Goal: Information Seeking & Learning: Learn about a topic

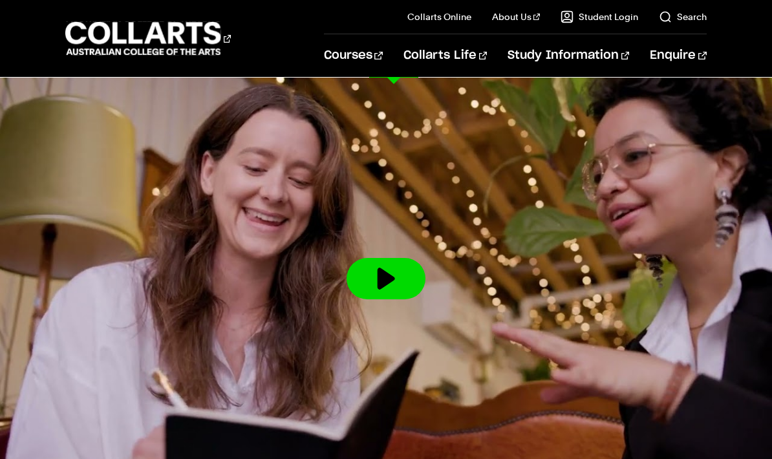
scroll to position [1995, 0]
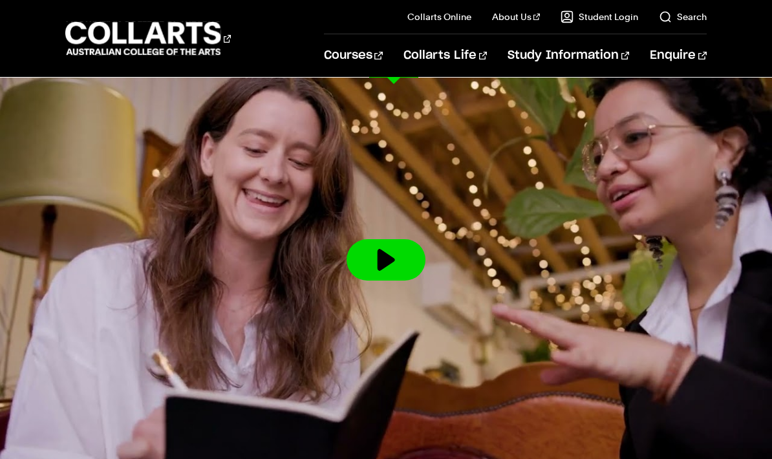
click at [100, 118] on link "View all courses" at bounding box center [118, 118] width 107 height 18
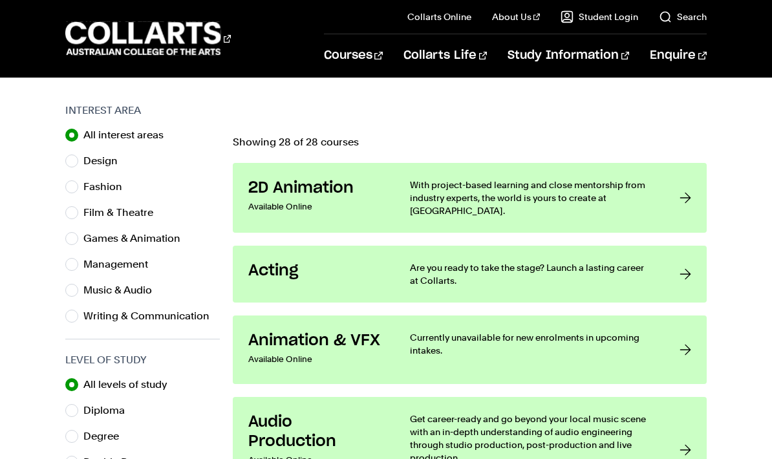
scroll to position [399, 0]
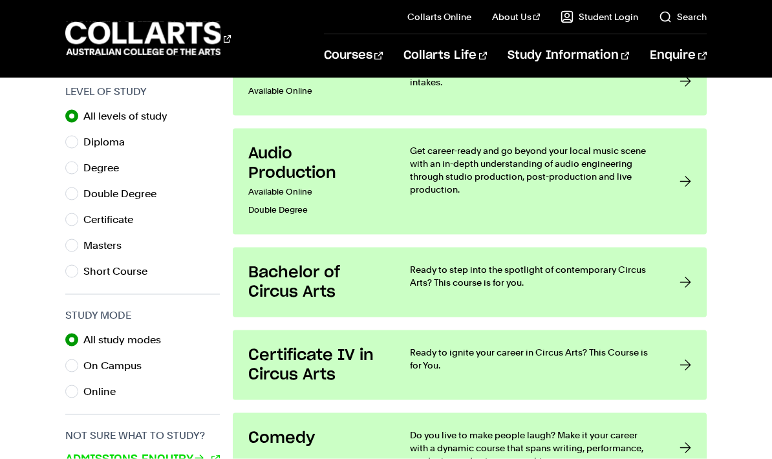
click at [75, 219] on input "Certificate" at bounding box center [71, 219] width 13 height 13
radio input "true"
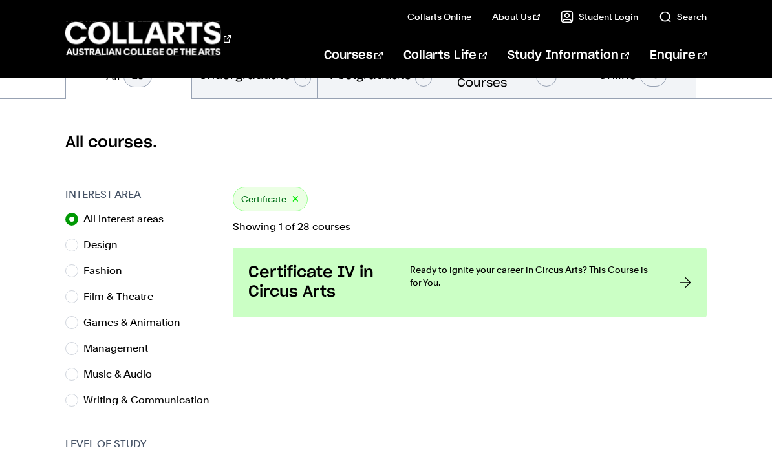
scroll to position [330, 0]
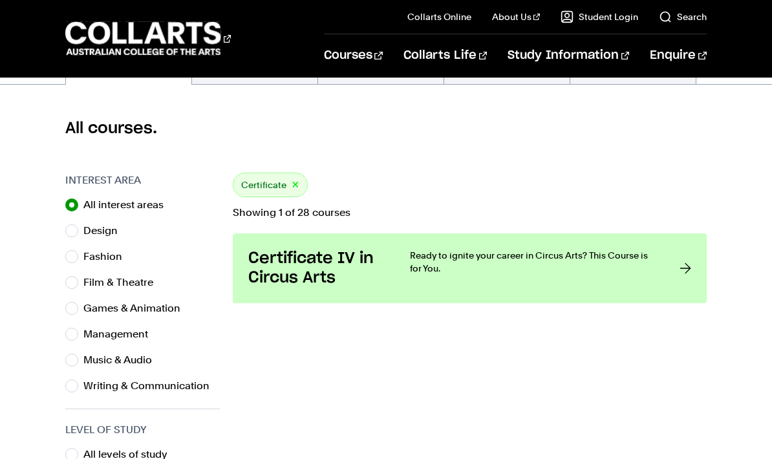
click at [292, 181] on button "×" at bounding box center [296, 185] width 8 height 15
radio input "true"
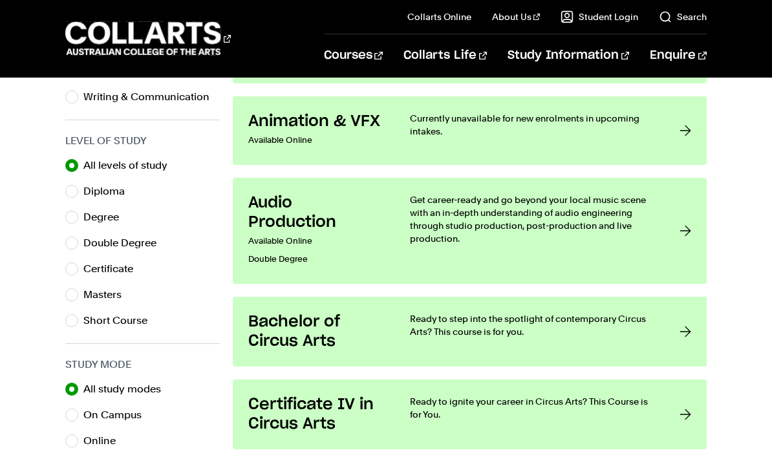
scroll to position [616, 0]
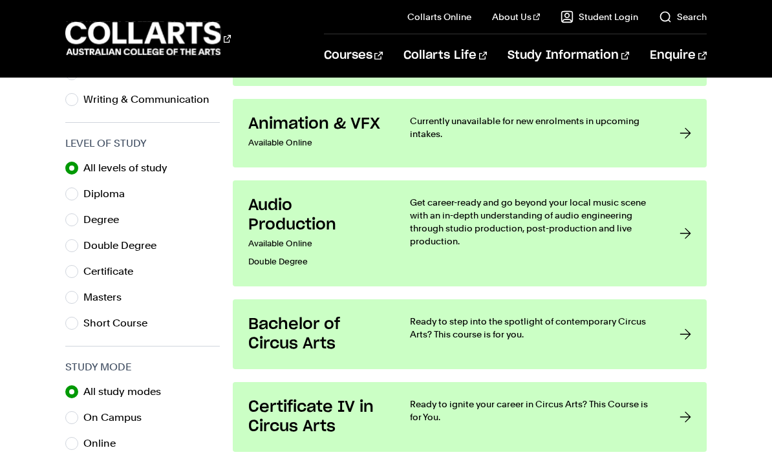
click at [78, 192] on input "Diploma" at bounding box center [71, 193] width 13 height 13
radio input "true"
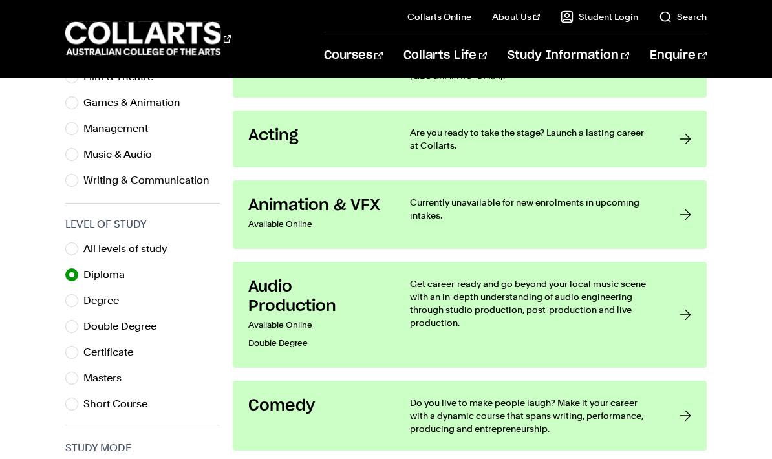
click at [73, 242] on input "All levels of study" at bounding box center [71, 248] width 13 height 13
radio input "true"
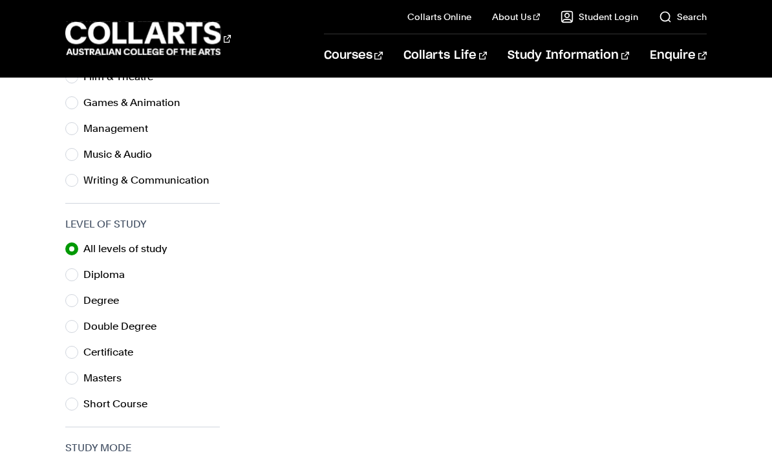
scroll to position [587, 0]
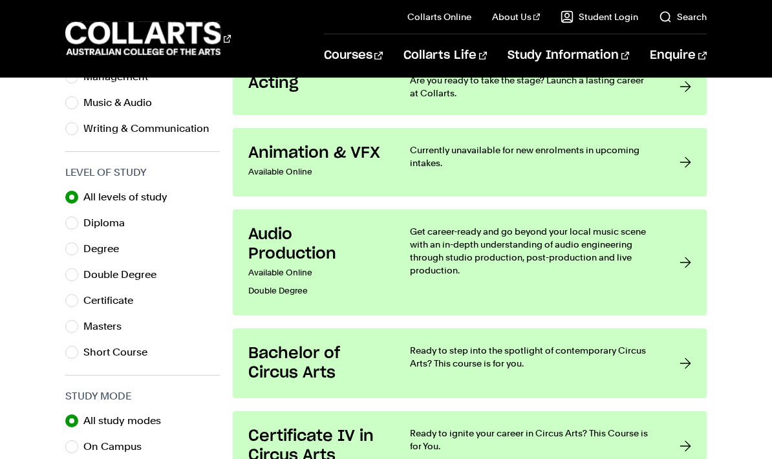
click at [76, 303] on input "Certificate" at bounding box center [71, 300] width 13 height 13
radio input "true"
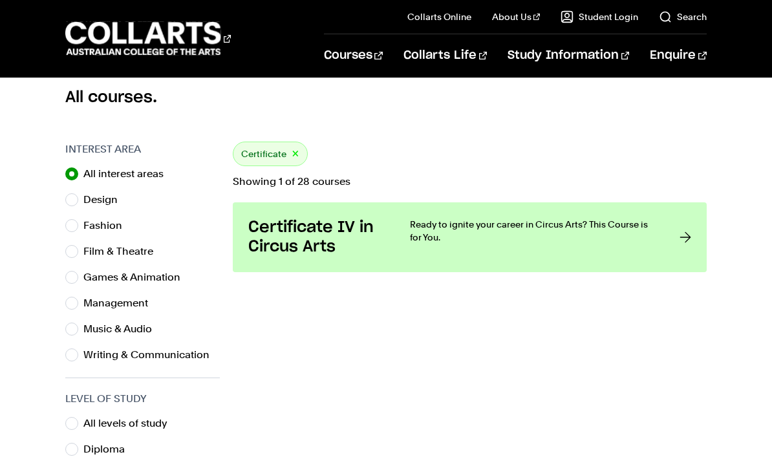
scroll to position [361, 0]
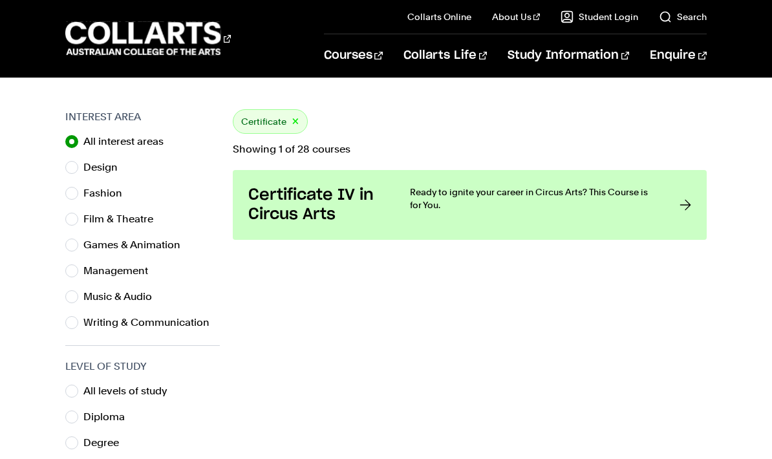
click at [83, 386] on label "All levels of study" at bounding box center [130, 391] width 94 height 18
click at [78, 386] on input "All levels of study" at bounding box center [71, 391] width 13 height 13
radio input "true"
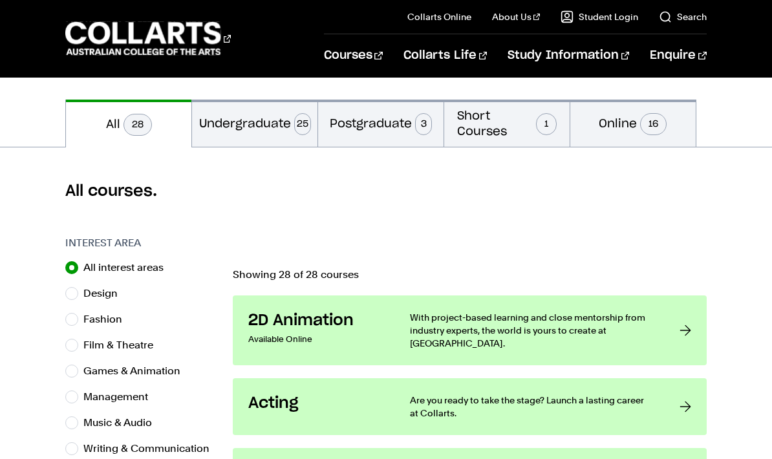
scroll to position [266, 0]
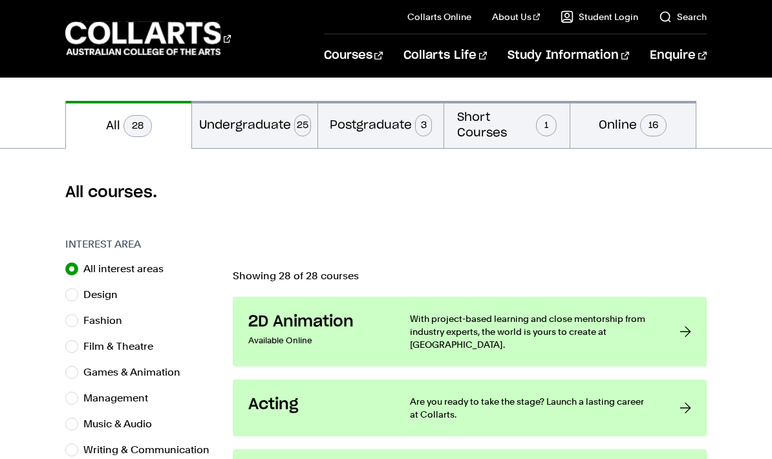
click at [520, 126] on button "Short Courses 1" at bounding box center [506, 124] width 125 height 47
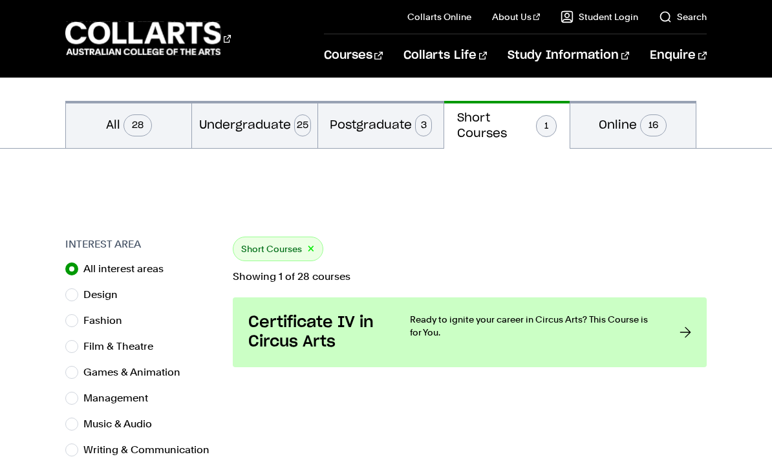
click at [681, 129] on button "Online 16" at bounding box center [632, 124] width 125 height 47
radio input "false"
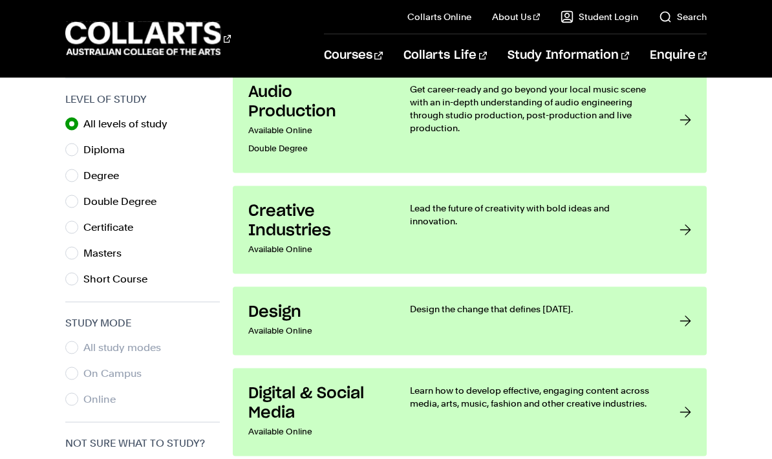
scroll to position [713, 0]
